Goal: Information Seeking & Learning: Learn about a topic

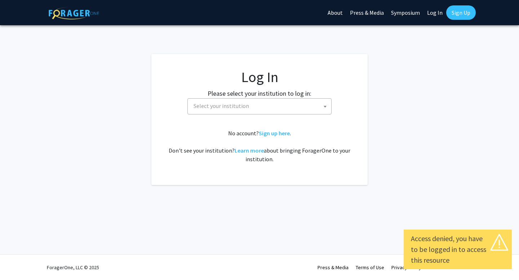
select select
click at [252, 104] on span "Select your institution" at bounding box center [261, 106] width 141 height 15
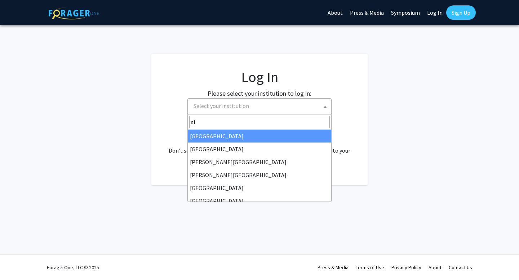
type input "s"
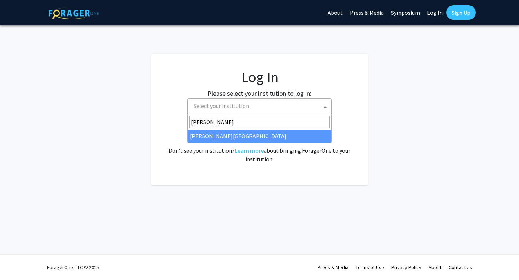
type input "thoma"
select select "24"
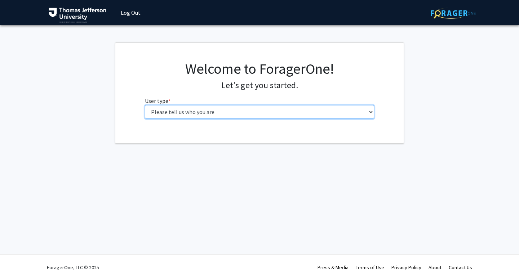
click at [306, 112] on select "Please tell us who you are Undergraduate Student Master's Student Doctoral Cand…" at bounding box center [260, 112] width 230 height 14
select select "3: doc"
click at [145, 105] on select "Please tell us who you are Undergraduate Student Master's Student Doctoral Cand…" at bounding box center [260, 112] width 230 height 14
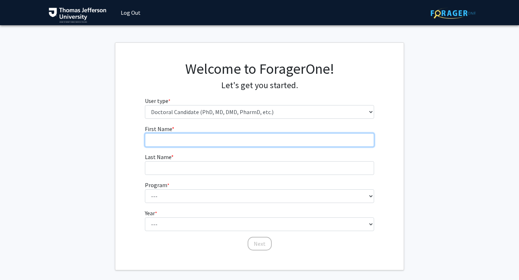
click at [239, 136] on input "First Name * required" at bounding box center [260, 140] width 230 height 14
type input "[PERSON_NAME]"
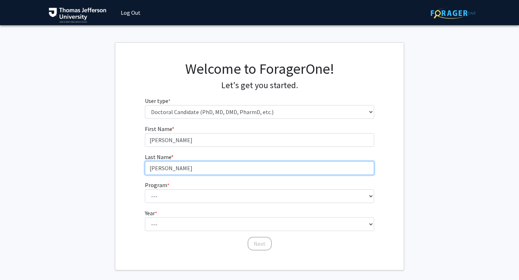
type input "[PERSON_NAME]"
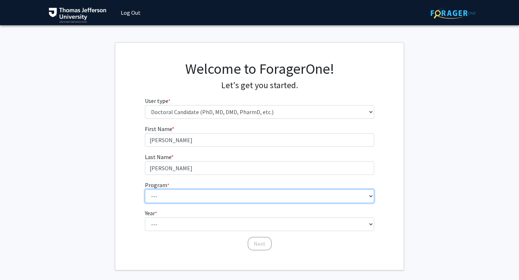
click at [302, 195] on select "--- Accelerated 3+3 BS in Health Sciences/Doctor of [MEDICAL_DATA] Accelerated …" at bounding box center [260, 197] width 230 height 14
select select "35: 815"
click at [145, 190] on select "--- Accelerated 3+3 BS in Health Sciences/Doctor of [MEDICAL_DATA] Accelerated …" at bounding box center [260, 197] width 230 height 14
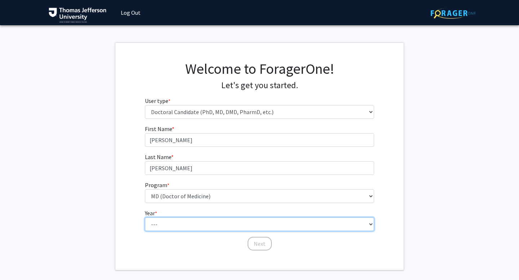
click at [191, 224] on select "--- First Year Second Year Third Year Fourth Year Fifth Year Sixth Year Seventh…" at bounding box center [260, 225] width 230 height 14
select select "1: first_year"
click at [145, 218] on select "--- First Year Second Year Third Year Fourth Year Fifth Year Sixth Year Seventh…" at bounding box center [260, 225] width 230 height 14
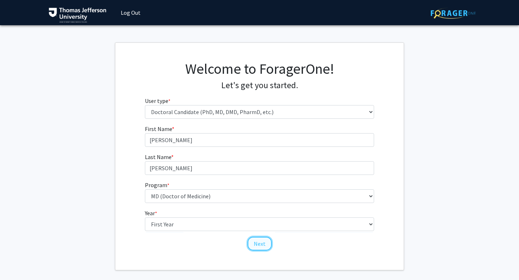
click at [267, 246] on button "Next" at bounding box center [260, 244] width 24 height 14
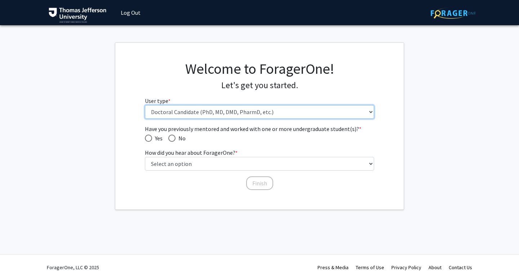
click at [192, 116] on select "Please tell us who you are Undergraduate Student Master's Student Doctoral Cand…" at bounding box center [260, 112] width 230 height 14
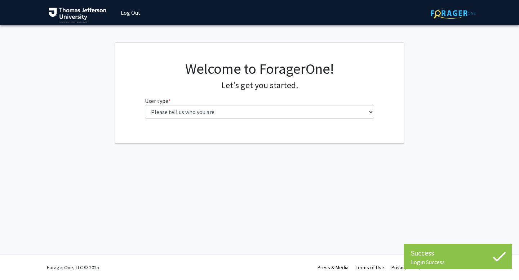
click at [191, 120] on div "Welcome to ForagerOne! Let's get you started. User type * required Please tell …" at bounding box center [259, 92] width 240 height 64
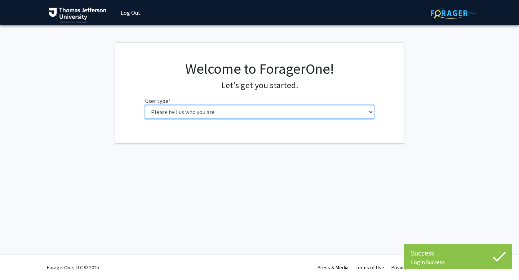
click at [192, 117] on select "Please tell us who you are Undergraduate Student Master's Student Doctoral Cand…" at bounding box center [260, 112] width 230 height 14
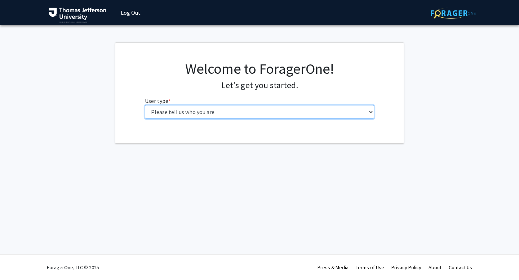
select select "3: doc"
click at [145, 105] on select "Please tell us who you are Undergraduate Student Master's Student Doctoral Cand…" at bounding box center [260, 112] width 230 height 14
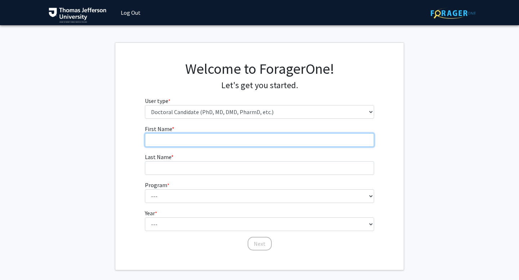
click at [192, 138] on input "First Name * required" at bounding box center [260, 140] width 230 height 14
type input "[PERSON_NAME]"
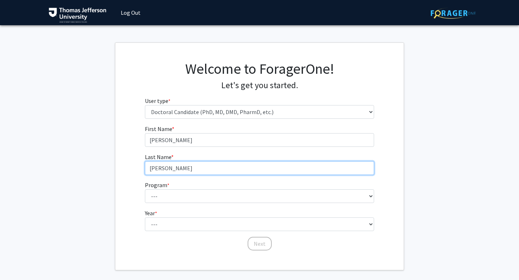
type input "[PERSON_NAME]"
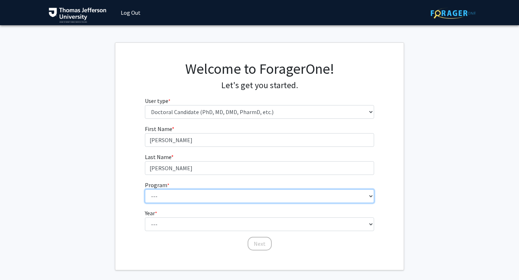
click at [164, 193] on select "--- Accelerated 3+3 BS in Health Sciences/Doctor of [MEDICAL_DATA] Accelerated …" at bounding box center [260, 197] width 230 height 14
select select "36: 777"
click at [145, 190] on select "--- Accelerated 3+3 BS in Health Sciences/Doctor of [MEDICAL_DATA] Accelerated …" at bounding box center [260, 197] width 230 height 14
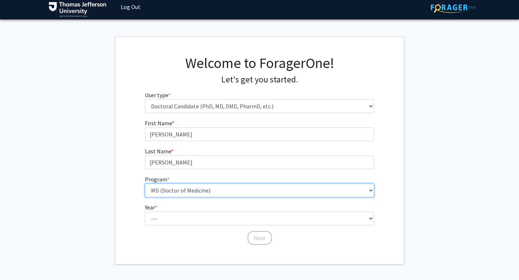
scroll to position [6, 0]
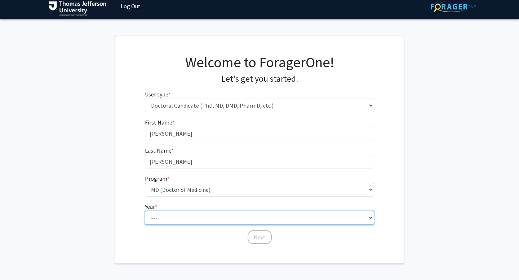
click at [184, 214] on select "--- First Year Second Year Third Year Fourth Year Fifth Year Sixth Year Seventh…" at bounding box center [260, 218] width 230 height 14
select select "1: first_year"
click at [145, 211] on select "--- First Year Second Year Third Year Fourth Year Fifth Year Sixth Year Seventh…" at bounding box center [260, 218] width 230 height 14
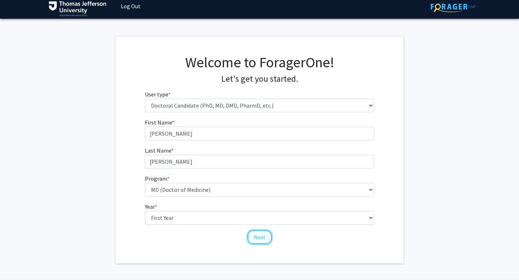
click at [259, 235] on button "Next" at bounding box center [260, 238] width 24 height 14
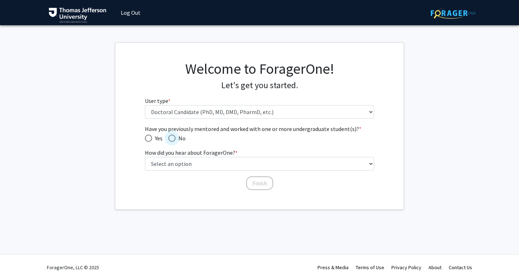
click at [177, 138] on span "No" at bounding box center [180, 138] width 10 height 9
click at [175, 138] on input "No" at bounding box center [171, 138] width 7 height 7
radio input "true"
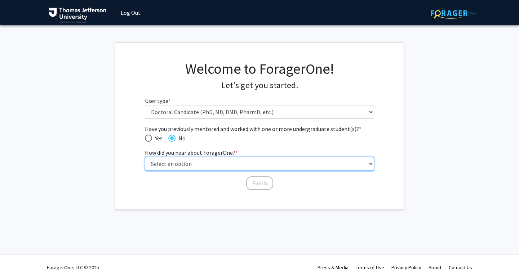
click at [199, 162] on select "Select an option Peer/student recommendation Faculty/staff recommendation Unive…" at bounding box center [260, 164] width 230 height 14
select select "2: faculty_recommendation"
click at [145, 157] on select "Select an option Peer/student recommendation Faculty/staff recommendation Unive…" at bounding box center [260, 164] width 230 height 14
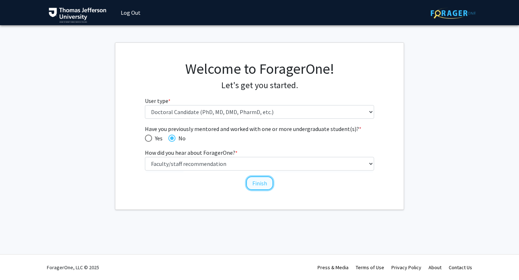
click at [259, 179] on button "Finish" at bounding box center [259, 184] width 27 height 14
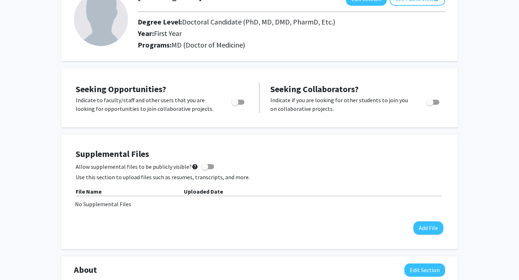
scroll to position [58, 0]
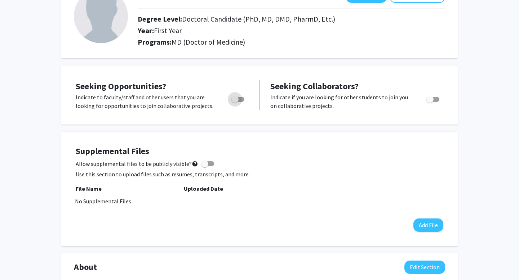
click at [238, 101] on span "Toggle" at bounding box center [234, 99] width 7 height 7
click at [235, 102] on input "Are you actively seeking opportunities?" at bounding box center [235, 102] width 0 height 0
checkbox input "true"
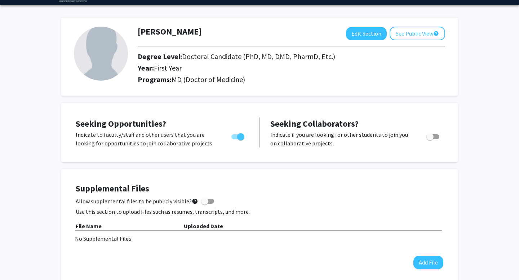
scroll to position [0, 0]
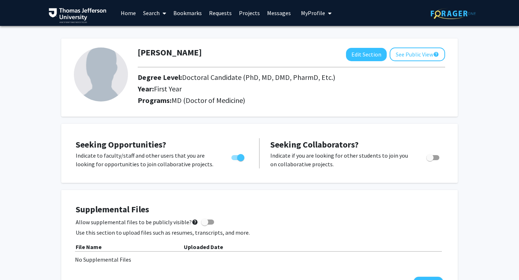
click at [119, 73] on img at bounding box center [101, 75] width 54 height 54
click at [328, 13] on icon "My profile dropdown to access profile and logout" at bounding box center [330, 13] width 4 height 6
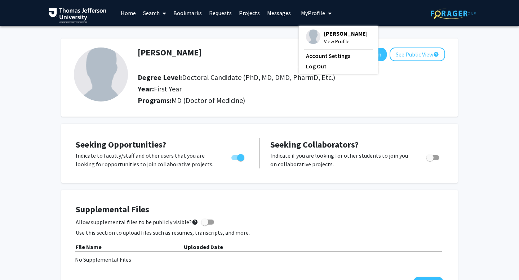
click at [329, 43] on span "View Profile" at bounding box center [346, 41] width 44 height 8
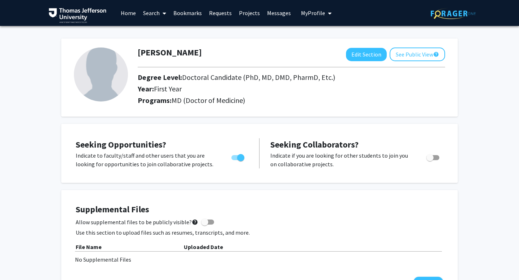
click at [321, 17] on button "My Profile" at bounding box center [316, 13] width 35 height 26
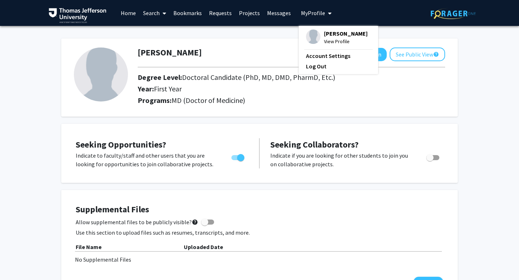
click at [332, 39] on span "View Profile" at bounding box center [346, 41] width 44 height 8
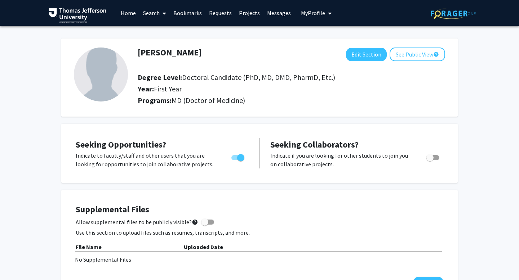
click at [318, 18] on button "My Profile" at bounding box center [316, 13] width 35 height 26
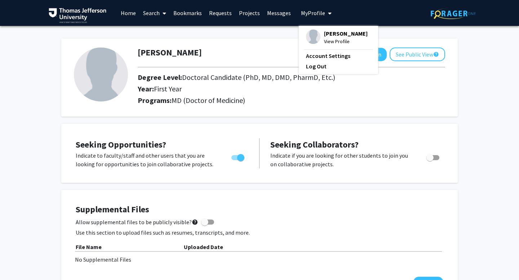
click at [329, 34] on span "[PERSON_NAME]" at bounding box center [346, 34] width 44 height 8
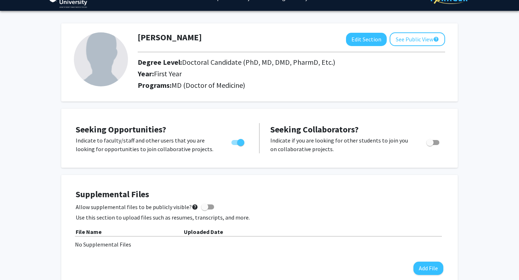
scroll to position [17, 0]
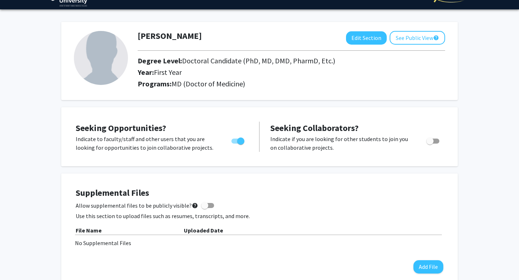
click at [113, 75] on img at bounding box center [101, 58] width 54 height 54
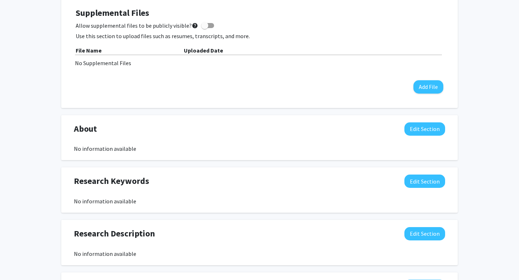
scroll to position [0, 0]
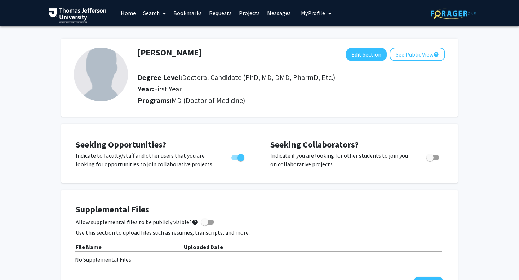
click at [155, 14] on link "Search" at bounding box center [154, 12] width 30 height 25
click at [161, 35] on span "Faculty/Staff" at bounding box center [165, 33] width 53 height 14
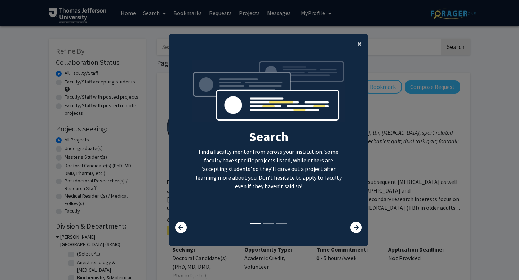
click at [358, 48] on span "×" at bounding box center [359, 43] width 5 height 11
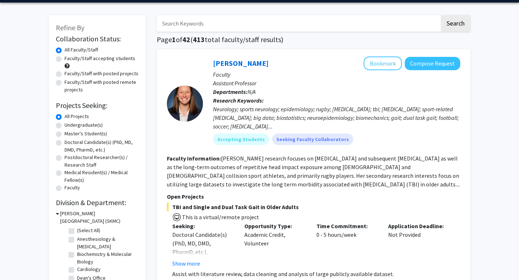
scroll to position [23, 0]
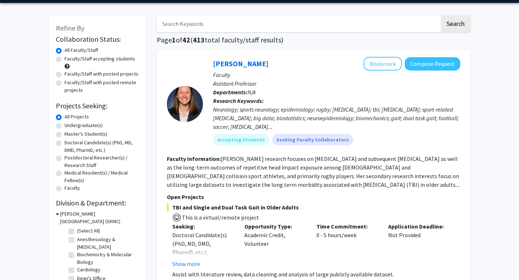
click at [64, 145] on label "Doctoral Candidate(s) (PhD, MD, DMD, PharmD, etc.)" at bounding box center [101, 146] width 74 height 15
click at [64, 144] on input "Doctoral Candidate(s) (PhD, MD, DMD, PharmD, etc.)" at bounding box center [66, 141] width 5 height 5
radio input "true"
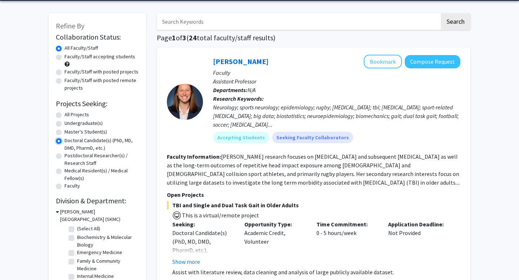
scroll to position [27, 0]
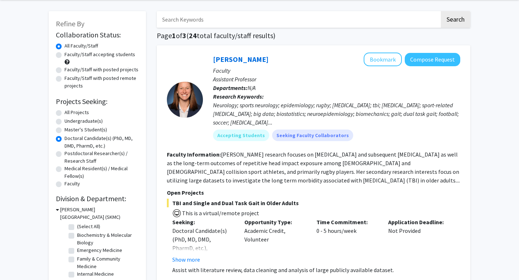
click at [70, 53] on label "Faculty/Staff accepting students" at bounding box center [99, 55] width 71 height 8
click at [69, 53] on input "Faculty/Staff accepting students" at bounding box center [66, 53] width 5 height 5
radio input "true"
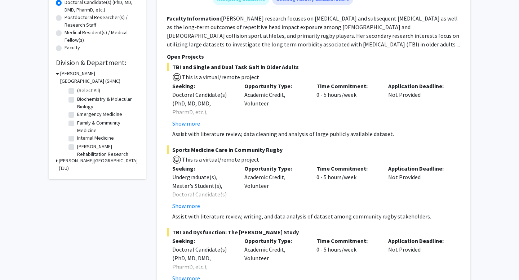
scroll to position [165, 0]
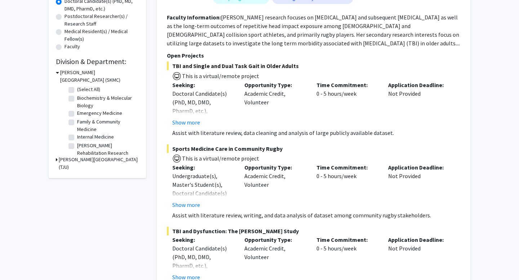
click at [77, 98] on label "Biochemistry & Molecular Biology" at bounding box center [107, 101] width 60 height 15
click at [77, 98] on input "Biochemistry & Molecular Biology" at bounding box center [79, 96] width 5 height 5
checkbox input "true"
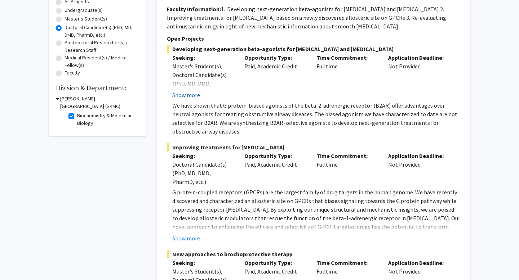
scroll to position [139, 0]
click at [59, 100] on div "[PERSON_NAME][GEOGRAPHIC_DATA] (SKMC)" at bounding box center [97, 102] width 83 height 15
click at [58, 99] on icon at bounding box center [57, 99] width 3 height 8
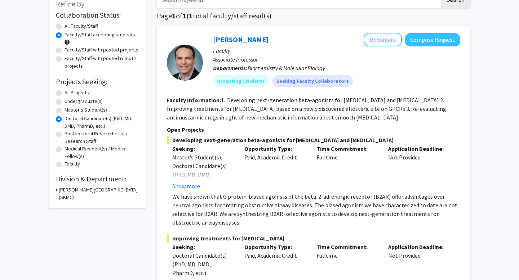
scroll to position [49, 0]
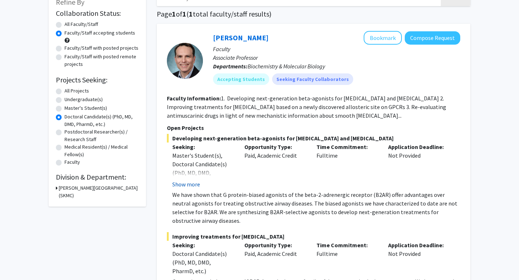
click at [195, 183] on button "Show more" at bounding box center [186, 184] width 28 height 9
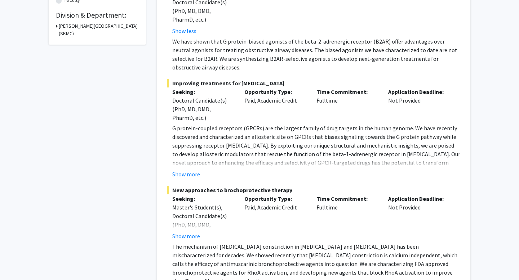
scroll to position [220, 0]
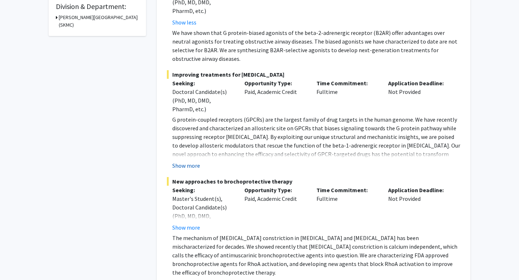
click at [192, 165] on button "Show more" at bounding box center [186, 165] width 28 height 9
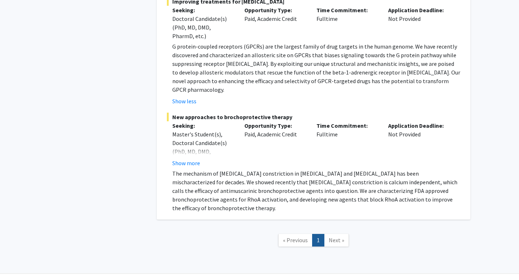
scroll to position [294, 0]
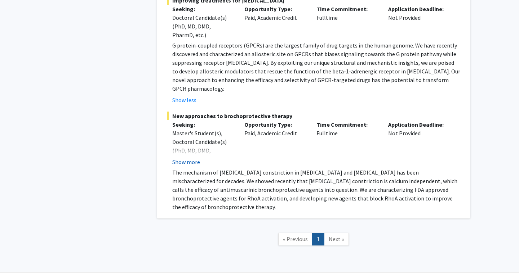
click at [194, 161] on button "Show more" at bounding box center [186, 162] width 28 height 9
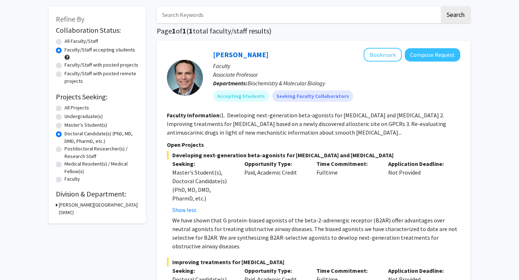
scroll to position [34, 0]
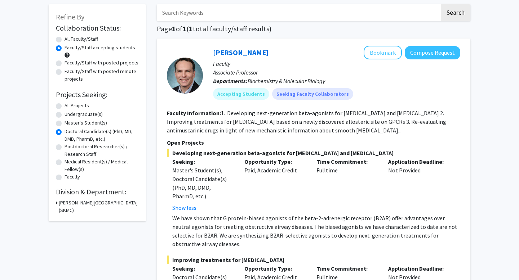
click at [57, 202] on icon at bounding box center [57, 203] width 2 height 8
click at [77, 221] on label "Biochemistry & Molecular Biology" at bounding box center [107, 223] width 60 height 15
click at [77, 221] on input "Biochemistry & Molecular Biology" at bounding box center [79, 218] width 5 height 5
checkbox input "false"
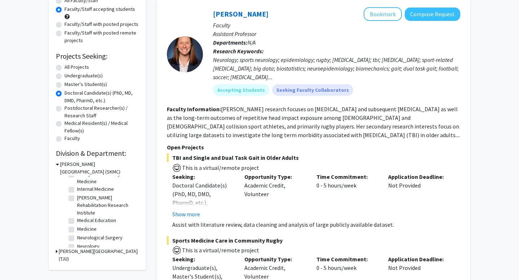
scroll to position [50, 0]
click at [57, 253] on icon at bounding box center [57, 252] width 2 height 8
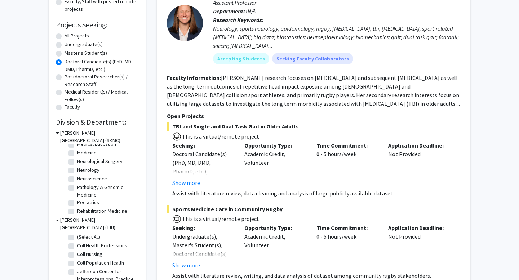
scroll to position [86, 0]
click at [101, 210] on label "Rehabilitation Medicine" at bounding box center [102, 210] width 50 height 8
click at [82, 210] on input "Rehabilitation Medicine" at bounding box center [79, 208] width 5 height 5
checkbox input "true"
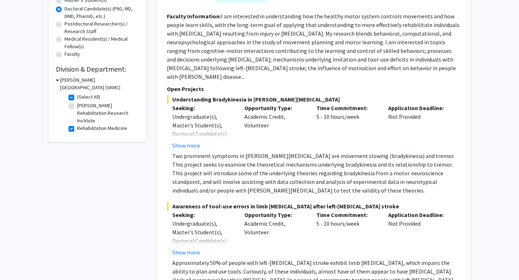
scroll to position [152, 0]
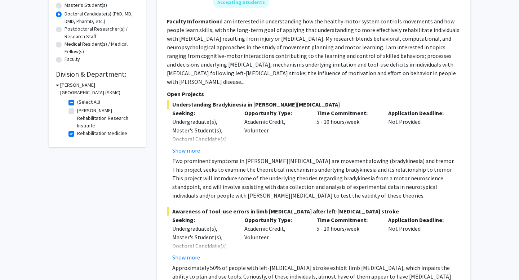
click at [77, 133] on label "Rehabilitation Medicine" at bounding box center [102, 134] width 50 height 8
click at [77, 133] on input "Rehabilitation Medicine" at bounding box center [79, 132] width 5 height 5
checkbox input "false"
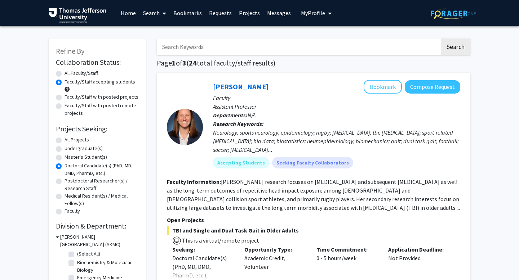
click at [86, 147] on label "Undergraduate(s)" at bounding box center [83, 149] width 38 height 8
click at [69, 147] on input "Undergraduate(s)" at bounding box center [66, 147] width 5 height 5
radio input "true"
click at [89, 159] on label "Master's Student(s)" at bounding box center [85, 157] width 43 height 8
click at [69, 158] on input "Master's Student(s)" at bounding box center [66, 155] width 5 height 5
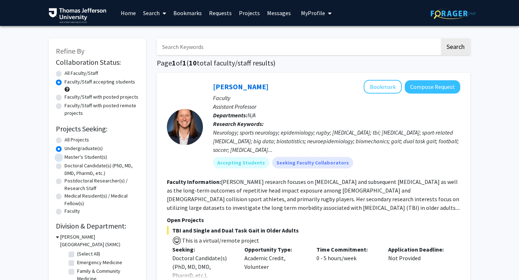
radio input "true"
click at [90, 163] on label "Doctoral Candidate(s) (PhD, MD, DMD, PharmD, etc.)" at bounding box center [101, 169] width 74 height 15
click at [69, 163] on input "Doctoral Candidate(s) (PhD, MD, DMD, PharmD, etc.)" at bounding box center [66, 164] width 5 height 5
radio input "true"
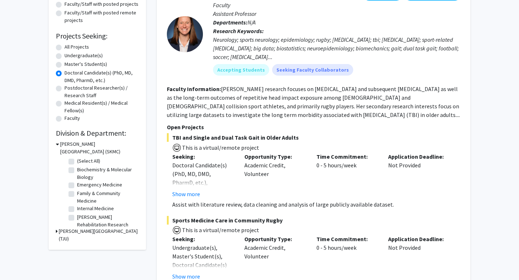
click at [77, 170] on label "Biochemistry & Molecular Biology" at bounding box center [107, 173] width 60 height 15
click at [77, 170] on input "Biochemistry & Molecular Biology" at bounding box center [79, 168] width 5 height 5
checkbox input "true"
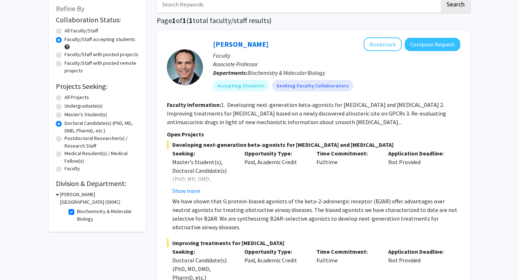
scroll to position [43, 0]
click at [380, 48] on button "Bookmark" at bounding box center [383, 44] width 38 height 14
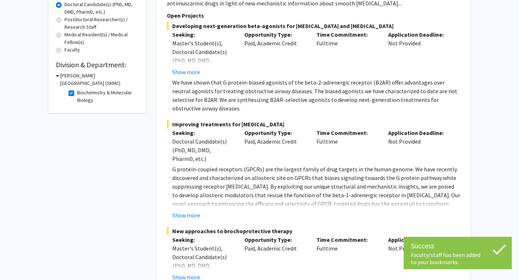
scroll to position [162, 0]
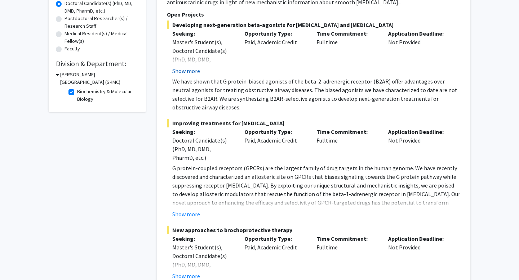
click at [196, 69] on button "Show more" at bounding box center [186, 71] width 28 height 9
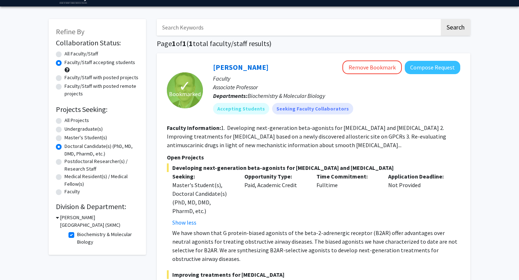
scroll to position [0, 0]
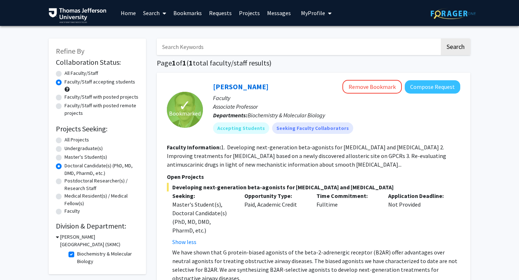
click at [198, 49] on input "Search Keywords" at bounding box center [298, 47] width 283 height 17
type input "[MEDICAL_DATA]"
click at [441, 39] on button "Search" at bounding box center [456, 47] width 30 height 17
radio input "true"
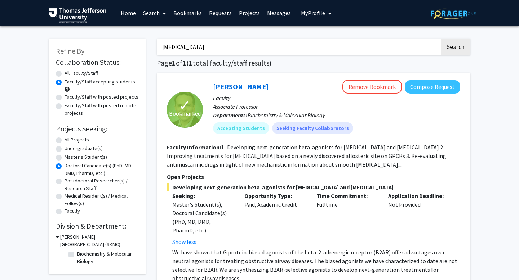
checkbox input "false"
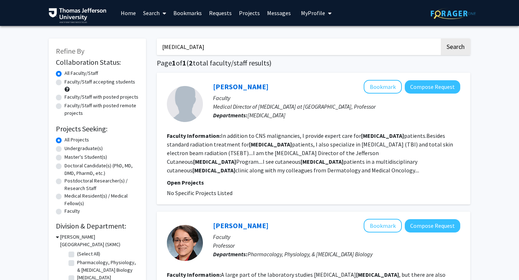
drag, startPoint x: 248, startPoint y: 51, endPoint x: 143, endPoint y: 44, distance: 104.7
click at [143, 44] on div "Refine By Collaboration Status: Collaboration Status All Faculty/Staff Collabor…" at bounding box center [259, 195] width 432 height 328
type input "orthopedic oncology"
click at [441, 39] on button "Search" at bounding box center [456, 47] width 30 height 17
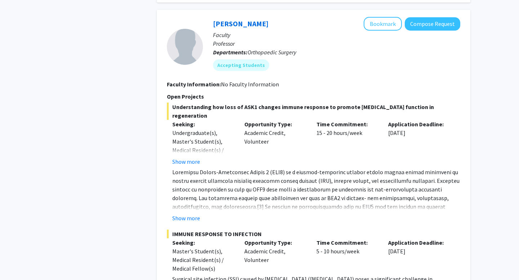
scroll to position [1198, 0]
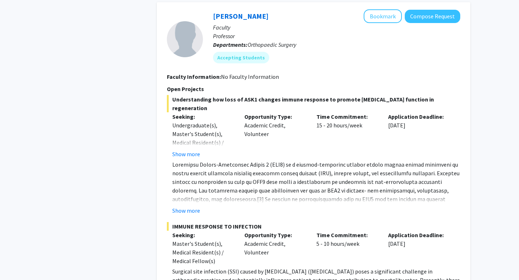
click at [193, 150] on button "Show more" at bounding box center [186, 154] width 28 height 9
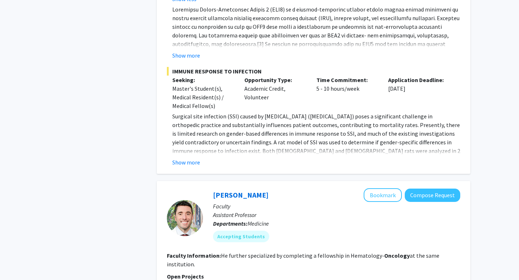
scroll to position [1348, 0]
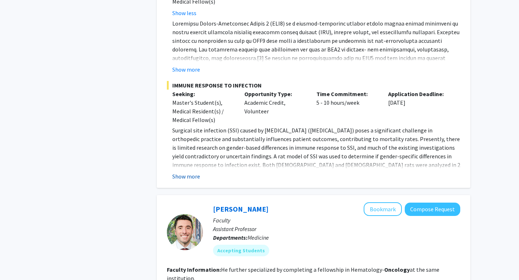
click at [193, 172] on button "Show more" at bounding box center [186, 176] width 28 height 9
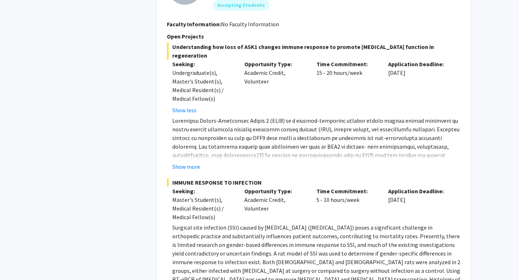
scroll to position [1247, 0]
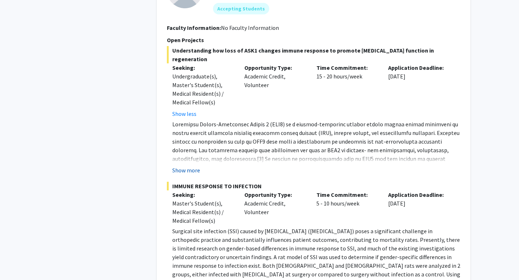
click at [192, 166] on button "Show more" at bounding box center [186, 170] width 28 height 9
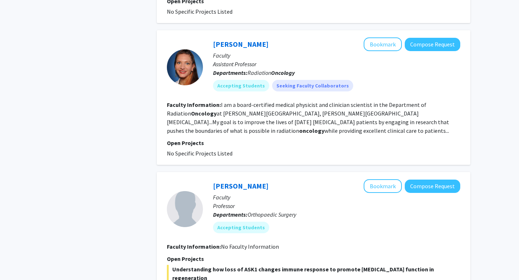
scroll to position [1024, 0]
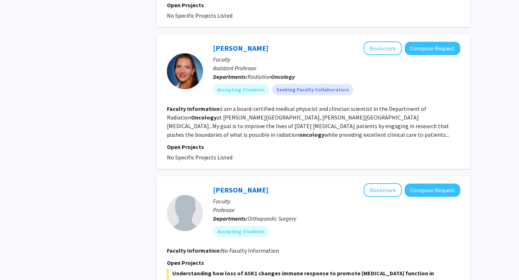
click at [364, 183] on div "[PERSON_NAME] Bookmark Compose Request" at bounding box center [336, 190] width 247 height 14
click at [382, 183] on button "Bookmark" at bounding box center [383, 190] width 38 height 14
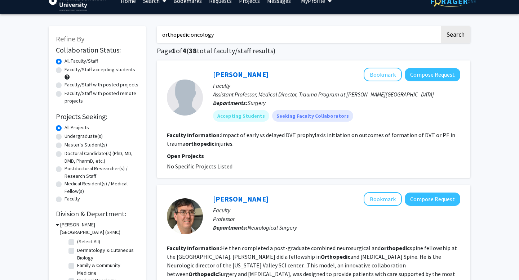
scroll to position [0, 0]
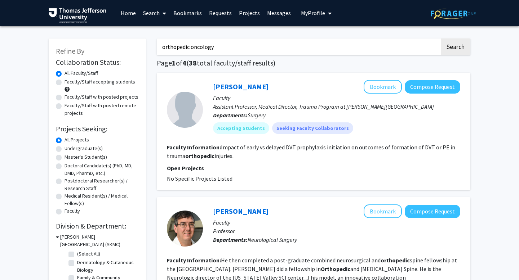
drag, startPoint x: 364, startPoint y: 52, endPoint x: 163, endPoint y: 44, distance: 201.2
click at [163, 44] on input "orthopedic oncology" at bounding box center [298, 47] width 283 height 17
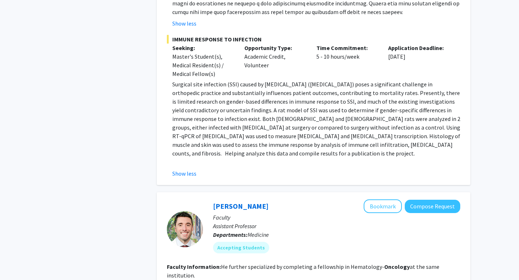
scroll to position [1607, 0]
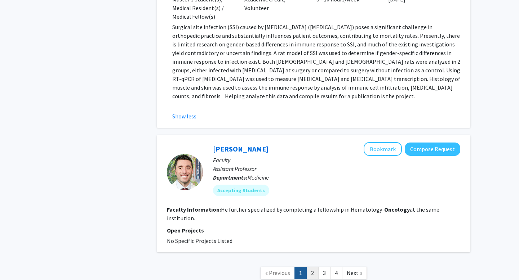
click at [312, 267] on link "2" at bounding box center [312, 273] width 12 height 13
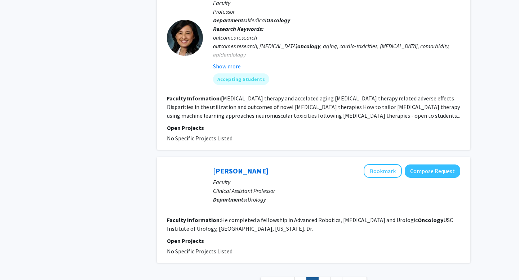
scroll to position [1181, 0]
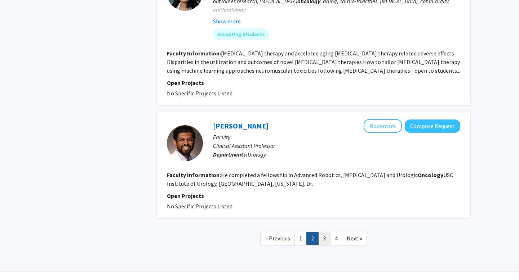
click at [326, 232] on link "3" at bounding box center [324, 238] width 12 height 13
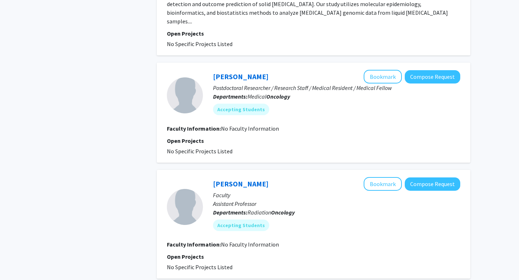
scroll to position [1253, 0]
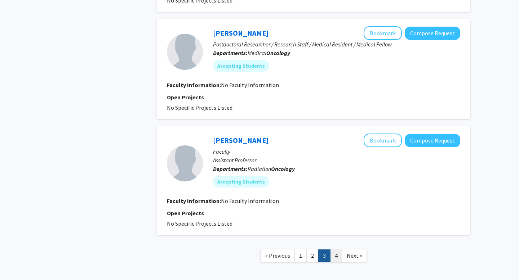
click at [335, 250] on link "4" at bounding box center [336, 256] width 12 height 13
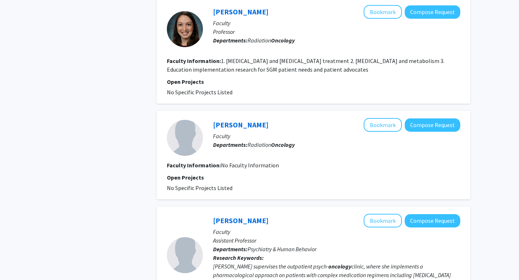
scroll to position [787, 0]
